Goal: Information Seeking & Learning: Learn about a topic

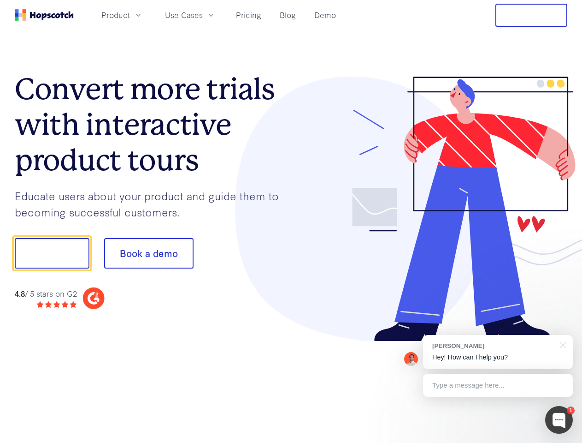
click at [291, 221] on div at bounding box center [429, 209] width 277 height 265
click at [130, 15] on span "Product" at bounding box center [115, 15] width 29 height 12
click at [203, 15] on span "Use Cases" at bounding box center [184, 15] width 38 height 12
click at [532, 15] on button "Free Trial" at bounding box center [532, 15] width 72 height 23
click at [52, 253] on button "Show me!" at bounding box center [52, 253] width 75 height 30
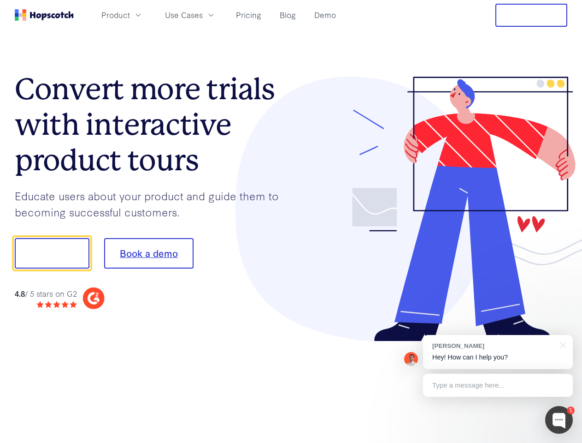
click at [149, 253] on button "Book a demo" at bounding box center [148, 253] width 89 height 30
click at [559, 420] on div at bounding box center [560, 420] width 28 height 28
click at [498, 352] on div "[PERSON_NAME] Hey! How can I help you?" at bounding box center [498, 352] width 150 height 34
click at [562, 344] on div at bounding box center [486, 252] width 173 height 308
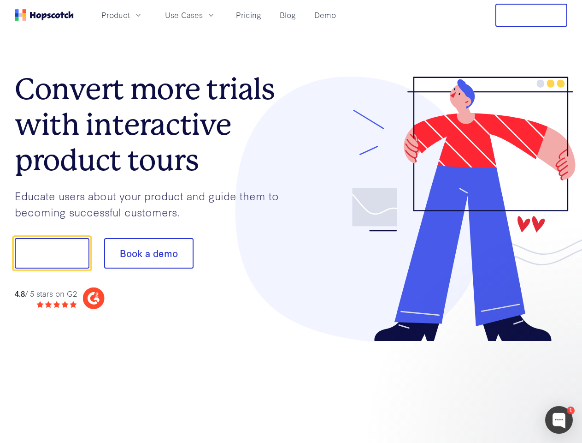
click at [498, 385] on div at bounding box center [486, 314] width 173 height 184
